Goal: Information Seeking & Learning: Learn about a topic

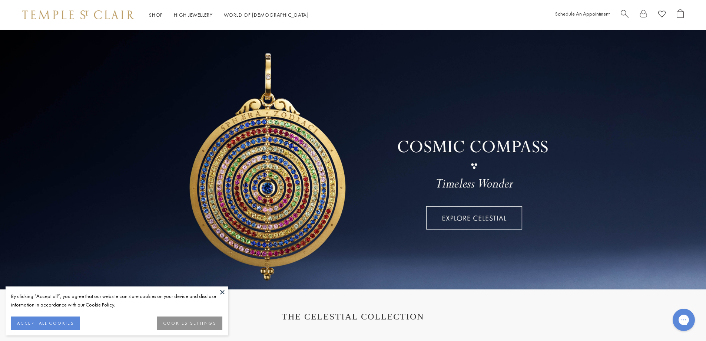
click at [222, 292] on button at bounding box center [222, 291] width 11 height 11
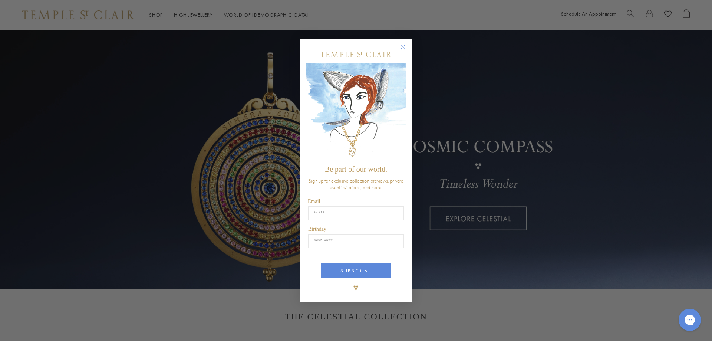
click at [405, 47] on circle "Close dialog" at bounding box center [402, 46] width 9 height 9
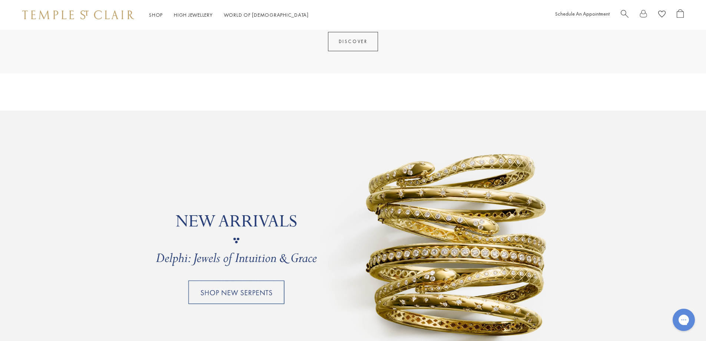
scroll to position [667, 0]
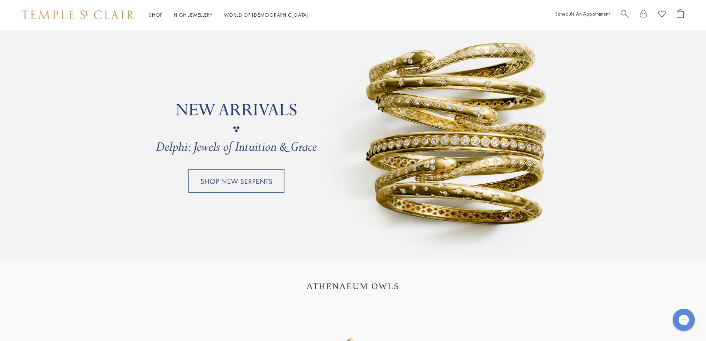
click at [226, 182] on link at bounding box center [353, 128] width 706 height 259
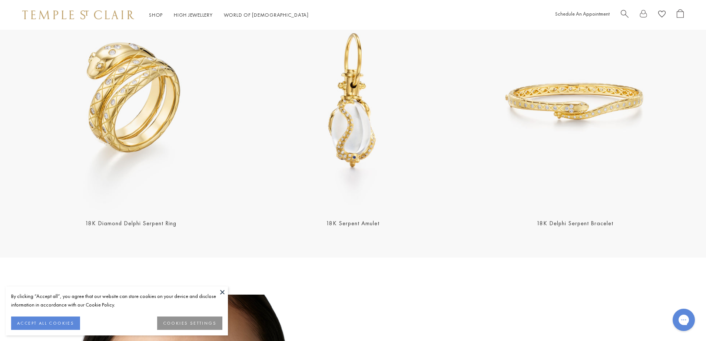
scroll to position [297, 0]
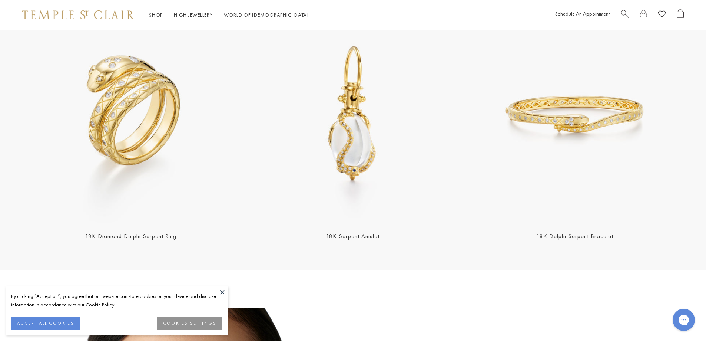
click at [105, 145] on img at bounding box center [131, 115] width 218 height 218
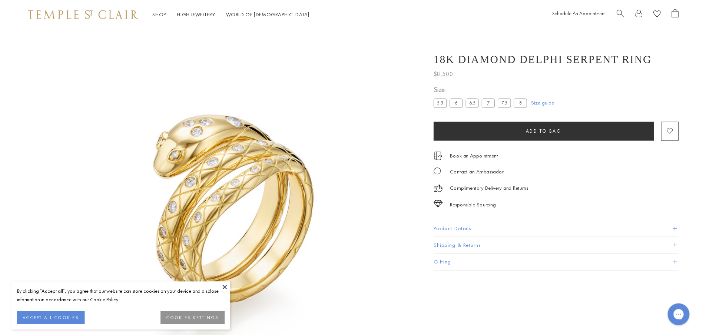
scroll to position [30, 0]
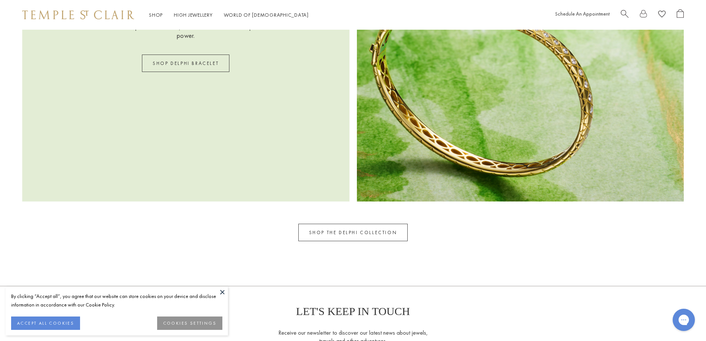
scroll to position [1557, 0]
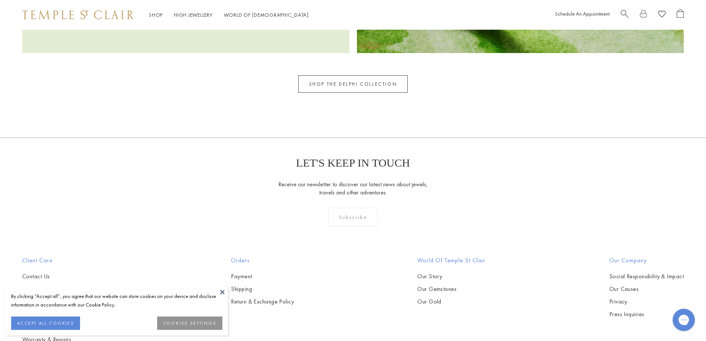
click at [354, 85] on link "SHOP THE DELPHI COLLECTION" at bounding box center [353, 83] width 110 height 17
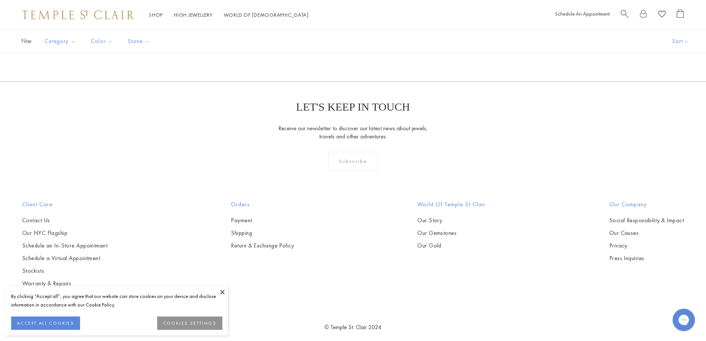
scroll to position [185, 0]
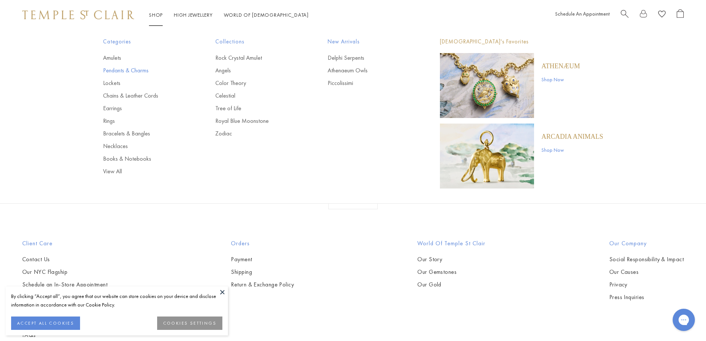
click at [116, 70] on link "Pendants & Charms" at bounding box center [144, 70] width 83 height 8
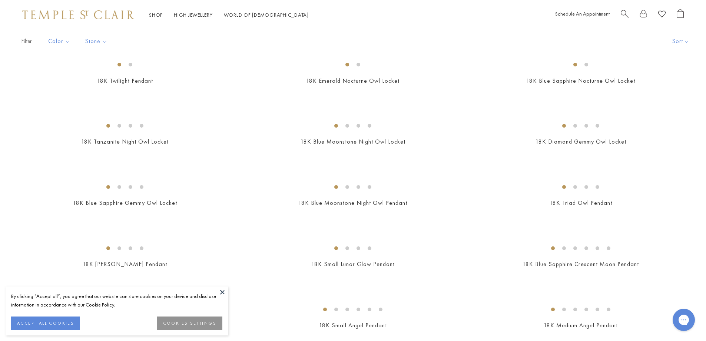
scroll to position [74, 0]
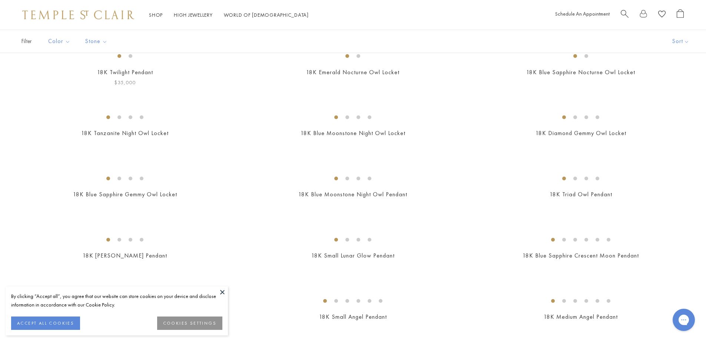
click at [0, 0] on img at bounding box center [0, 0] width 0 height 0
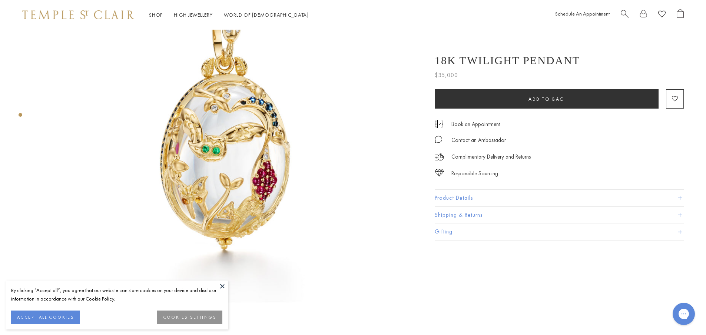
scroll to position [111, 0]
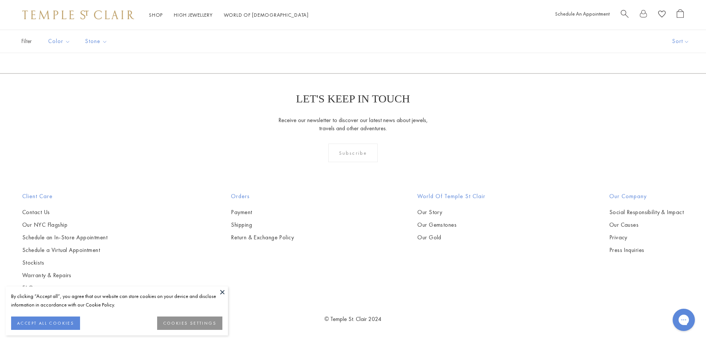
scroll to position [1668, 0]
